Goal: Information Seeking & Learning: Understand process/instructions

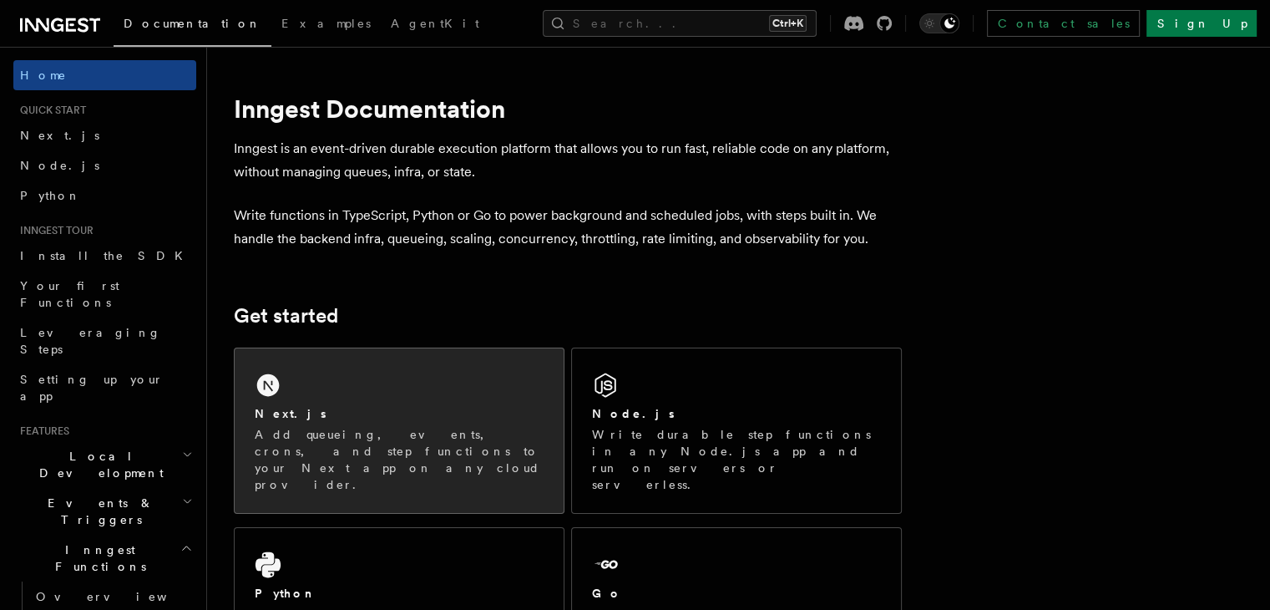
click at [406, 389] on div "Next.js Add queueing, events, crons, and step functions to your Next app on any…" at bounding box center [399, 430] width 329 height 164
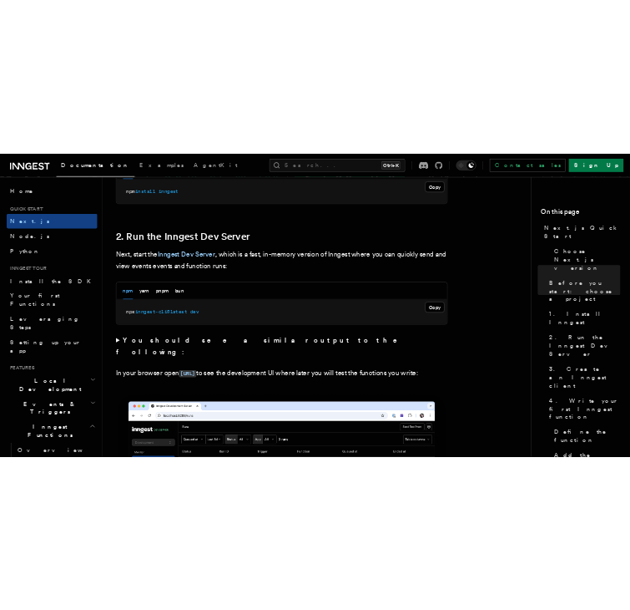
scroll to position [1002, 0]
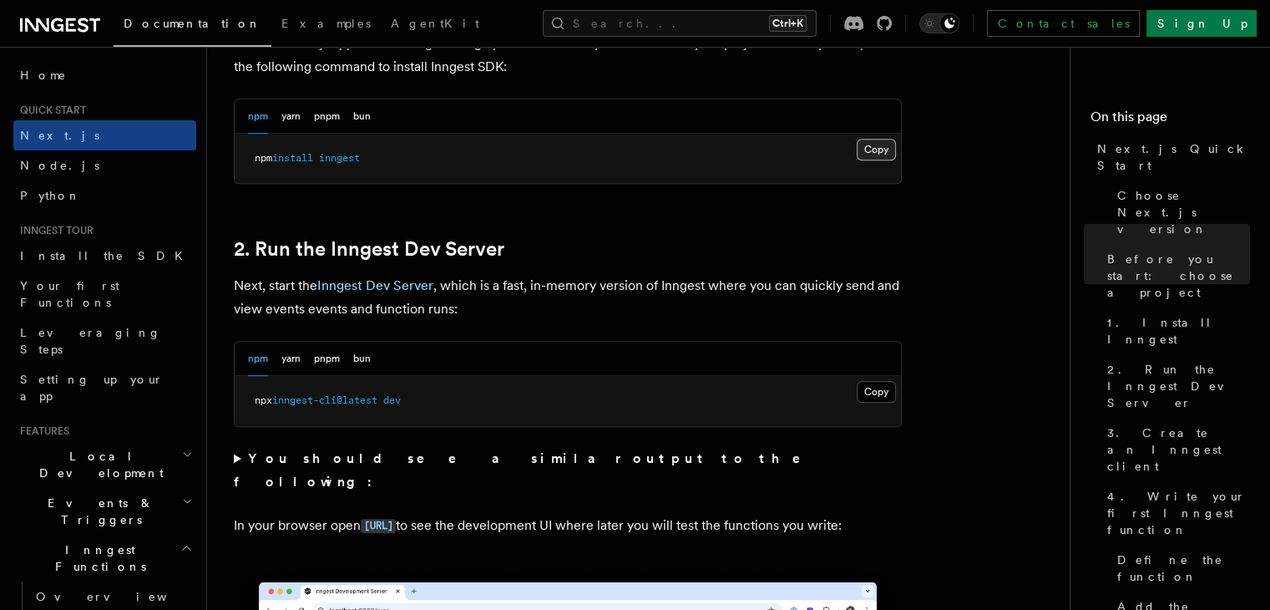
click at [875, 150] on button "Copy Copied" at bounding box center [876, 150] width 39 height 22
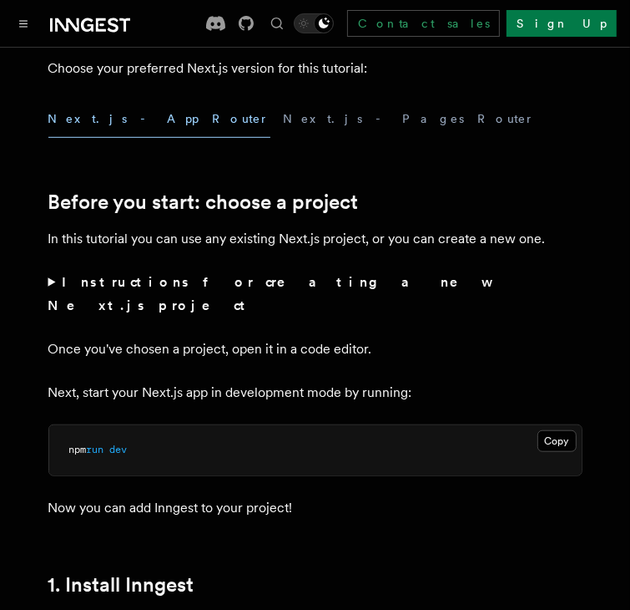
scroll to position [585, 0]
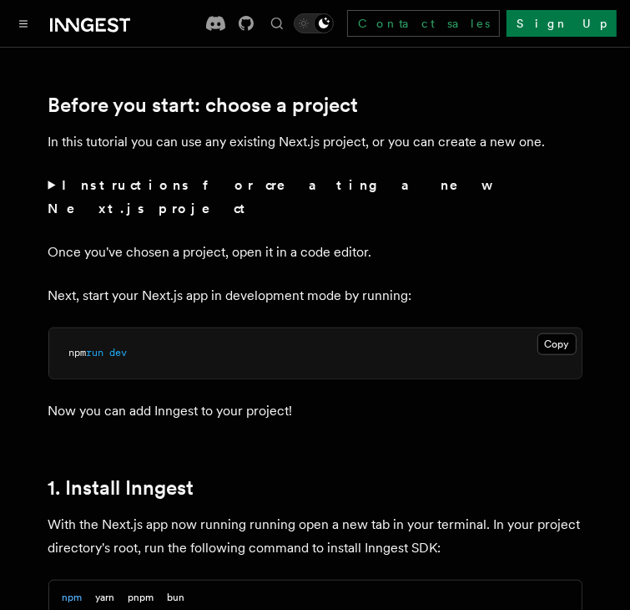
click at [56, 185] on summary "Instructions for creating a new Next.js project" at bounding box center [315, 197] width 534 height 47
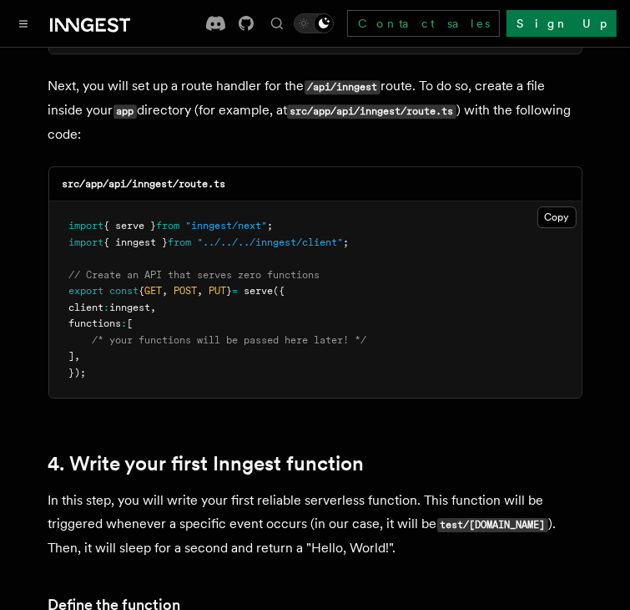
scroll to position [2505, 0]
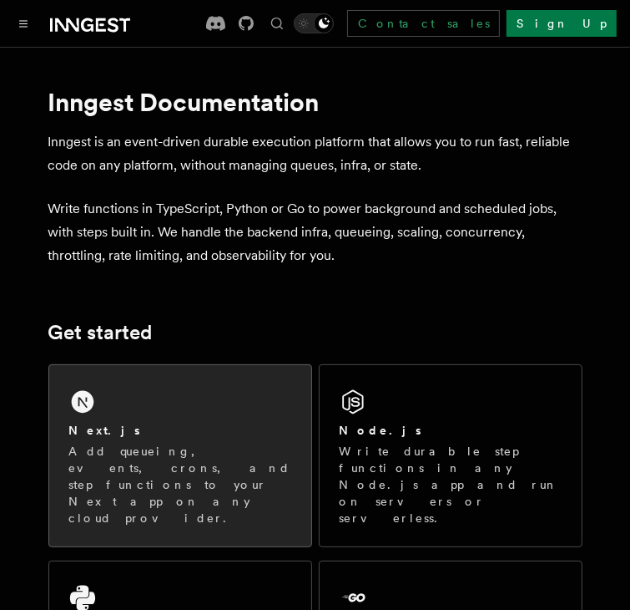
click at [227, 428] on div "Next.js" at bounding box center [180, 431] width 222 height 18
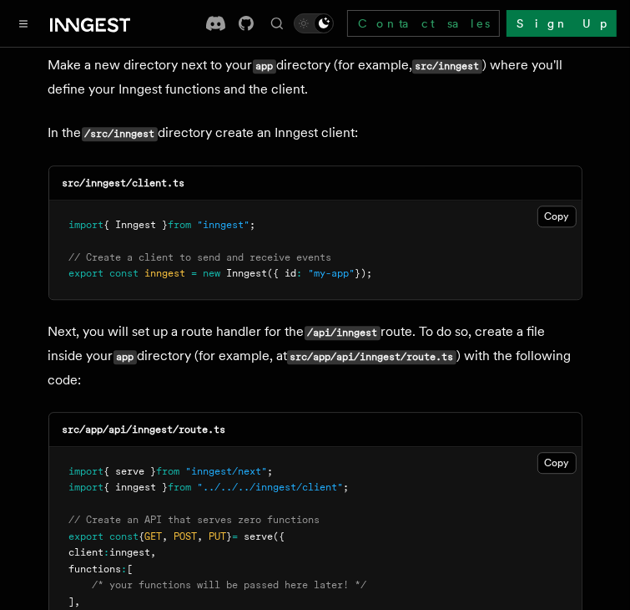
scroll to position [2088, 0]
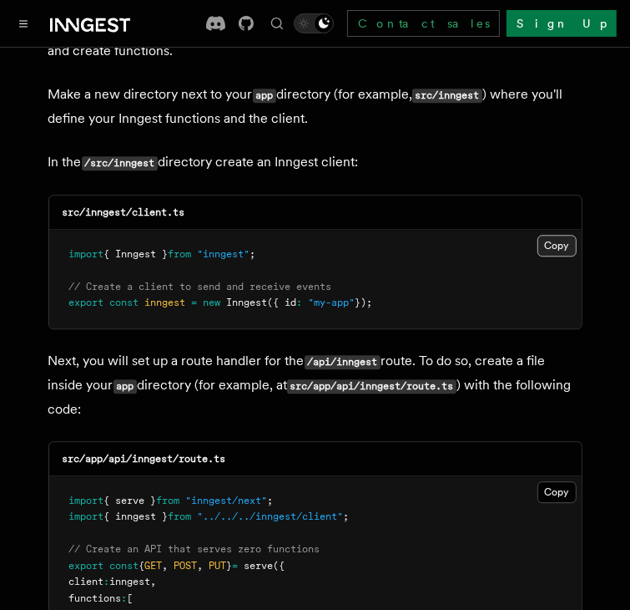
click at [554, 235] on button "Copy Copied" at bounding box center [557, 246] width 39 height 22
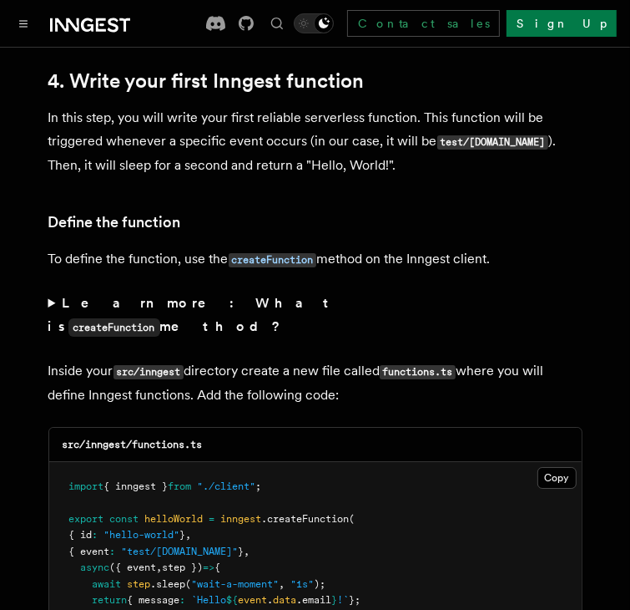
scroll to position [2756, 0]
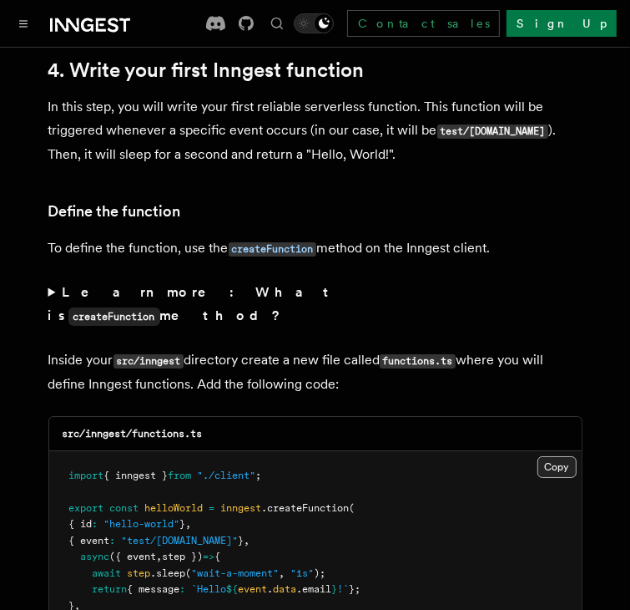
click at [564, 456] on button "Copy Copied" at bounding box center [557, 467] width 39 height 22
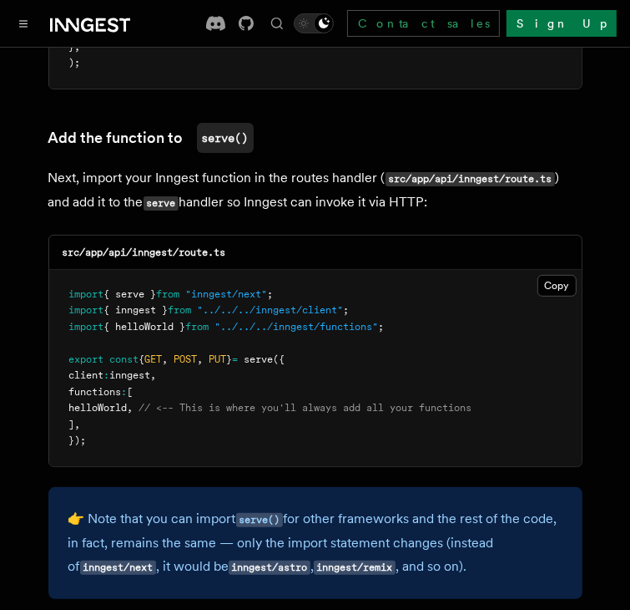
scroll to position [3340, 0]
